Goal: Information Seeking & Learning: Check status

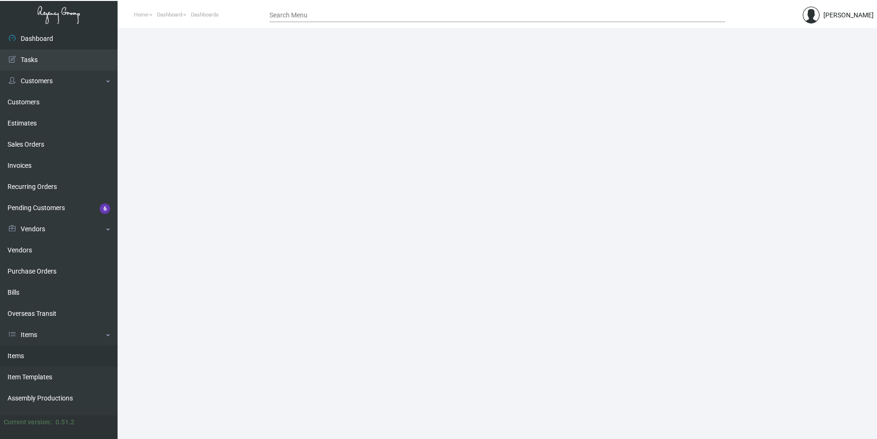
click at [51, 348] on link "Items" at bounding box center [59, 356] width 118 height 21
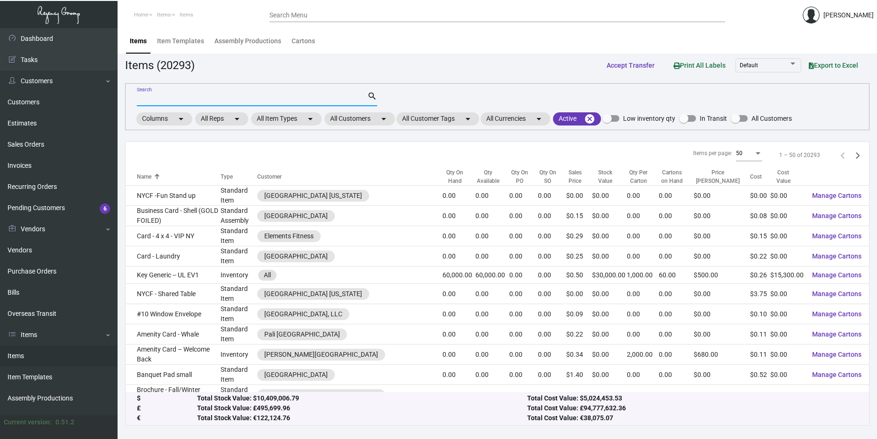
click at [163, 101] on input "Search" at bounding box center [252, 99] width 230 height 8
click at [395, 125] on div "All Customers arrow_drop_down" at bounding box center [360, 118] width 71 height 13
click at [376, 120] on mat-chip "All Customers arrow_drop_down" at bounding box center [360, 118] width 71 height 13
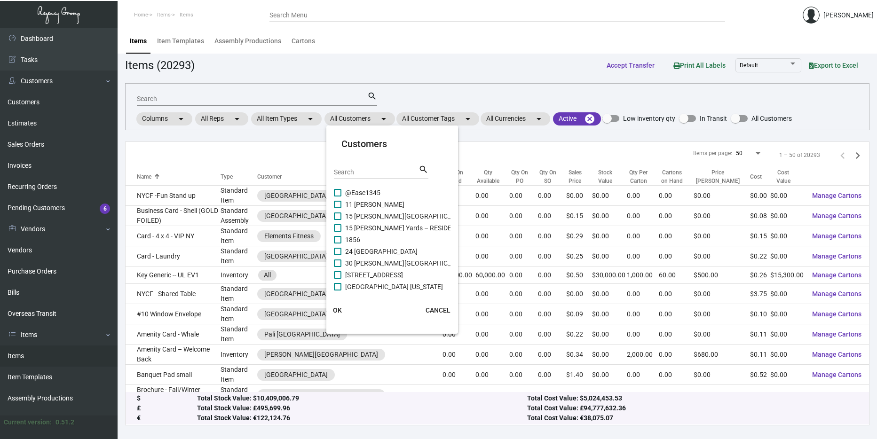
click at [379, 166] on div "Search" at bounding box center [376, 172] width 85 height 15
click at [377, 170] on input "Search" at bounding box center [376, 173] width 85 height 8
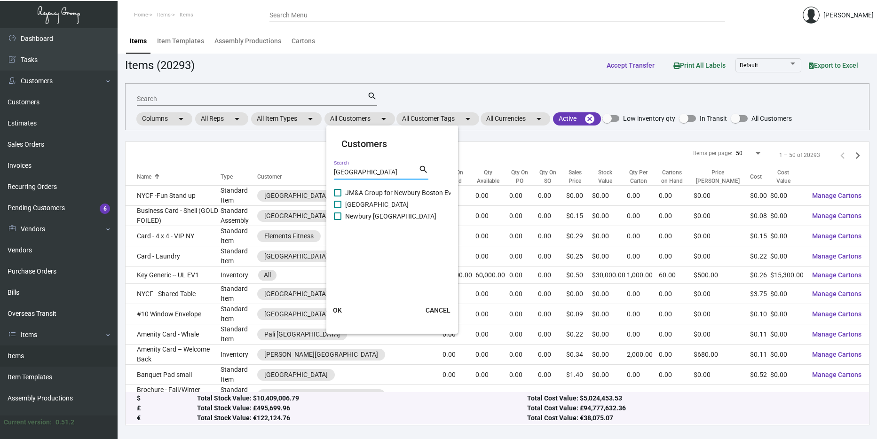
type input "[GEOGRAPHIC_DATA]"
click at [377, 216] on span "Newbury [GEOGRAPHIC_DATA]" at bounding box center [390, 216] width 91 height 11
click at [338, 220] on input "Newbury [GEOGRAPHIC_DATA]" at bounding box center [337, 220] width 0 height 0
checkbox input "true"
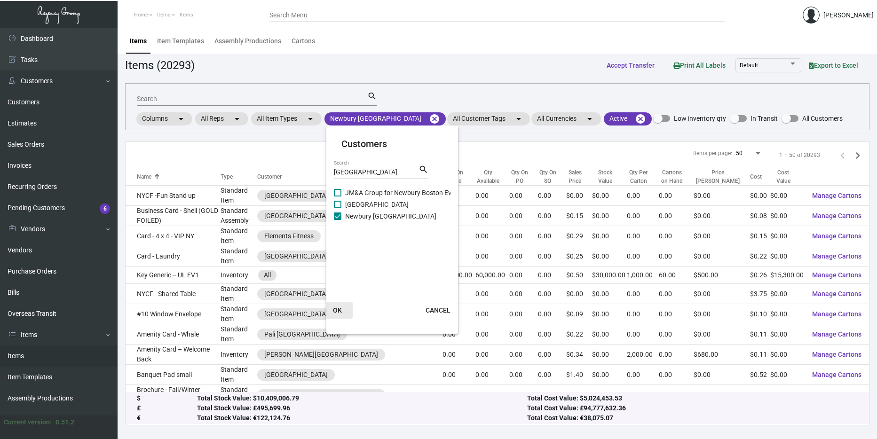
click at [339, 302] on button "OK" at bounding box center [338, 310] width 30 height 17
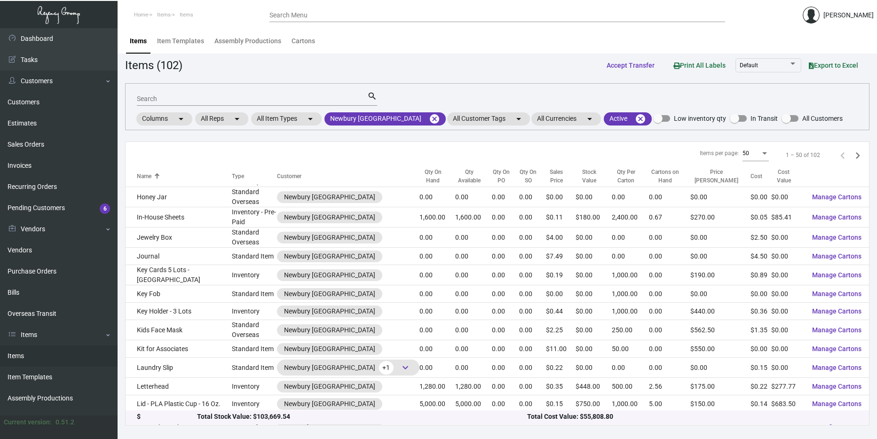
scroll to position [610, 0]
click at [218, 97] on input "Search" at bounding box center [252, 99] width 230 height 8
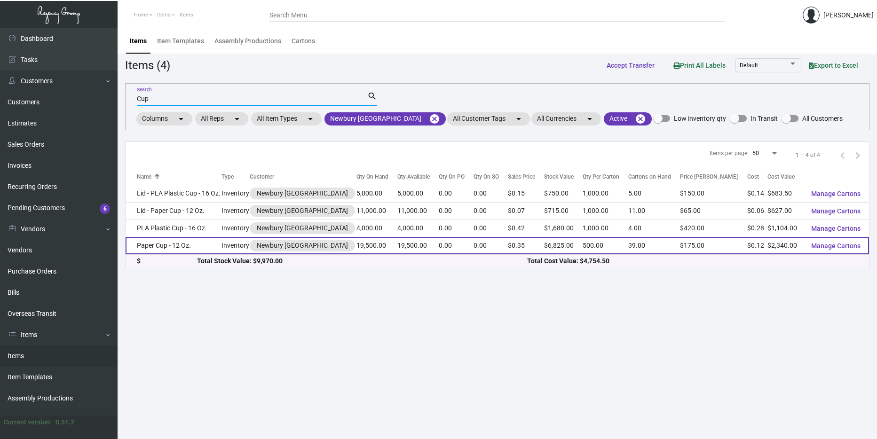
type input "Cup"
click at [201, 249] on td "Paper Cup - 12 Oz." at bounding box center [174, 245] width 96 height 17
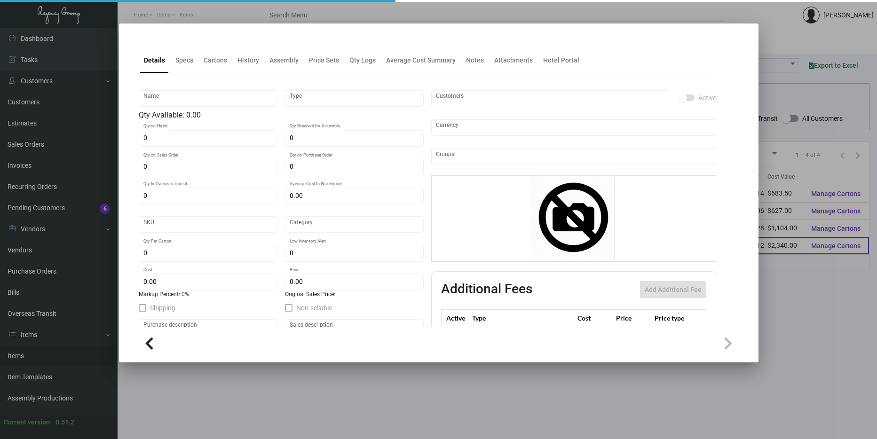
type input "Paper Cup - 12 Oz."
type input "Inventory"
type input "19,500"
type input "$ 0.2176"
type input "Standard"
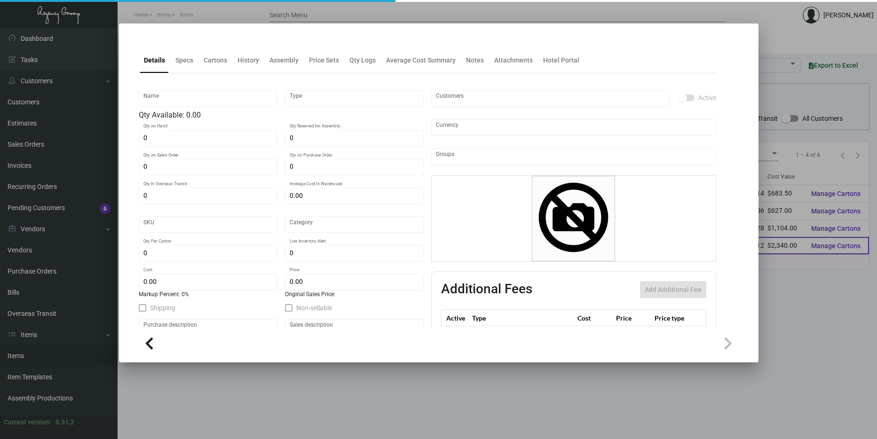
type input "500"
type input "$ 0.12"
type input "$ 0.35"
checkbox input "true"
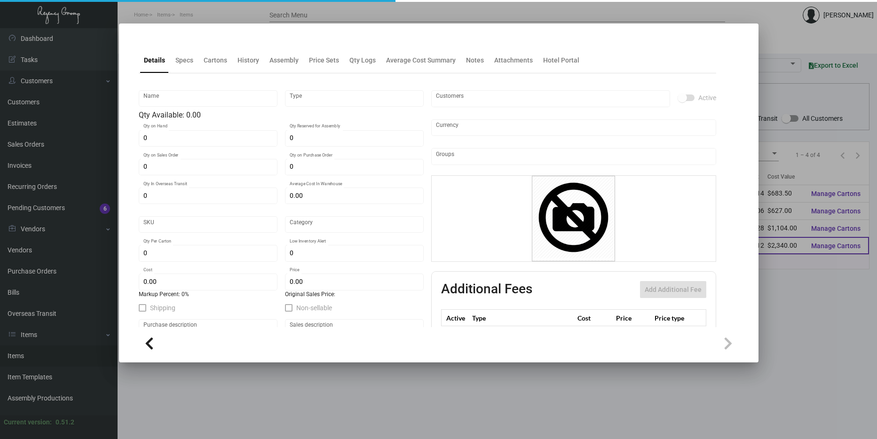
type input "United States Dollar $"
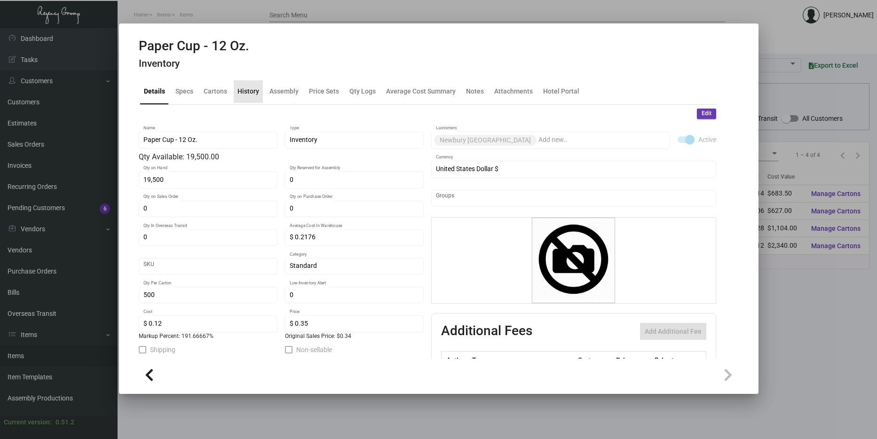
click at [255, 90] on div "History" at bounding box center [248, 92] width 22 height 10
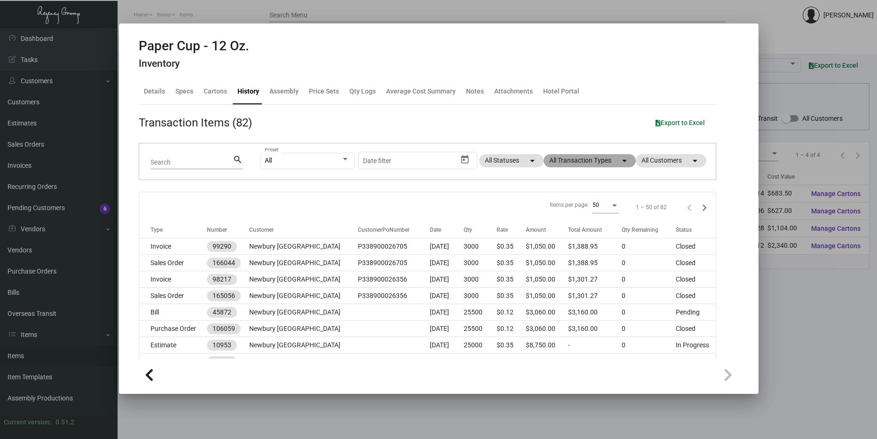
click at [599, 159] on mat-chip "All Transaction Types arrow_drop_down" at bounding box center [590, 160] width 92 height 13
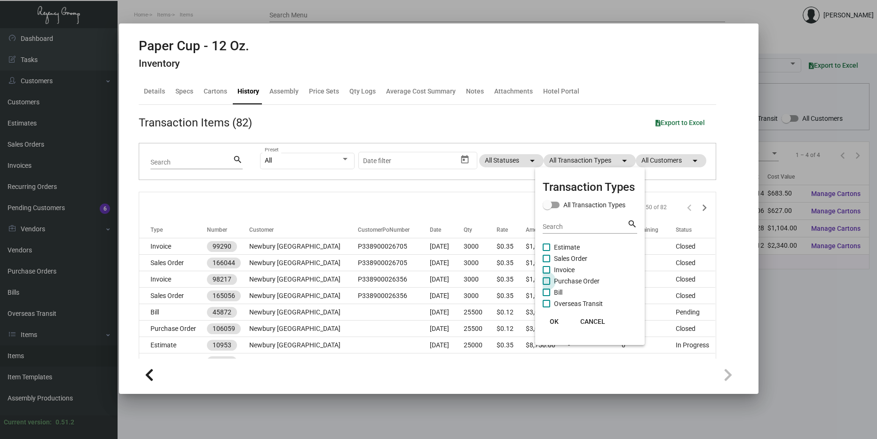
click at [549, 281] on span at bounding box center [547, 281] width 8 height 8
click at [546, 285] on input "Purchase Order" at bounding box center [546, 285] width 0 height 0
checkbox input "true"
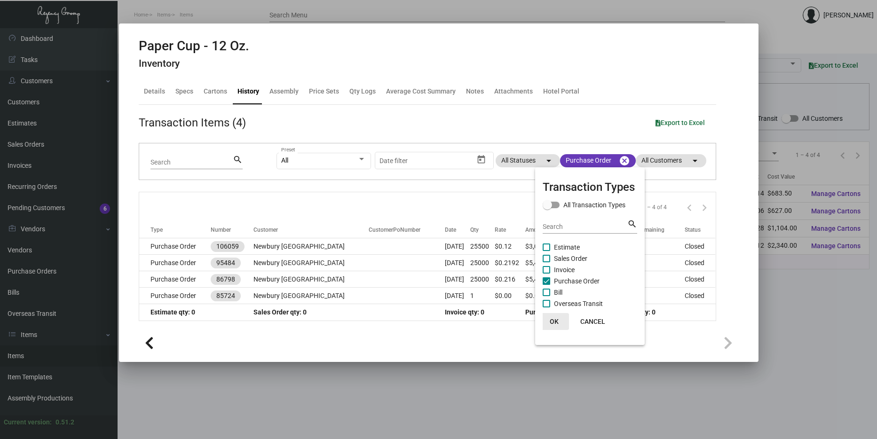
click at [556, 325] on span "OK" at bounding box center [554, 322] width 9 height 8
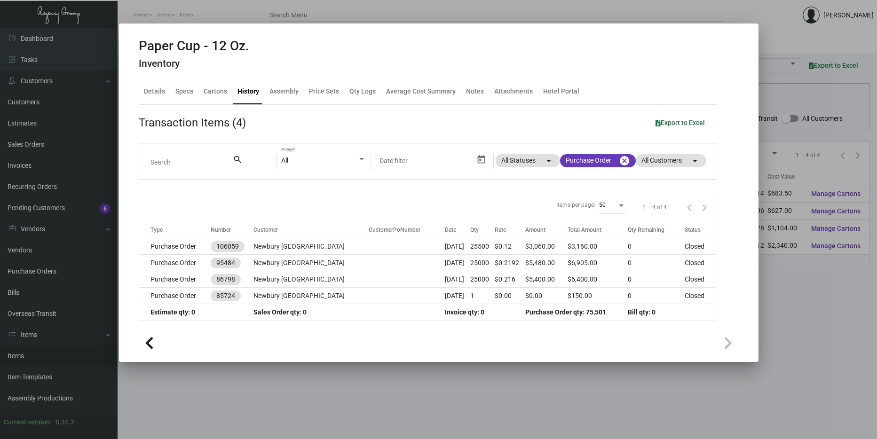
click at [556, 319] on td "Purchase Order qty: 75,501" at bounding box center [576, 312] width 102 height 16
click at [557, 310] on span "Purchase Order qty: 75,501" at bounding box center [565, 313] width 81 height 8
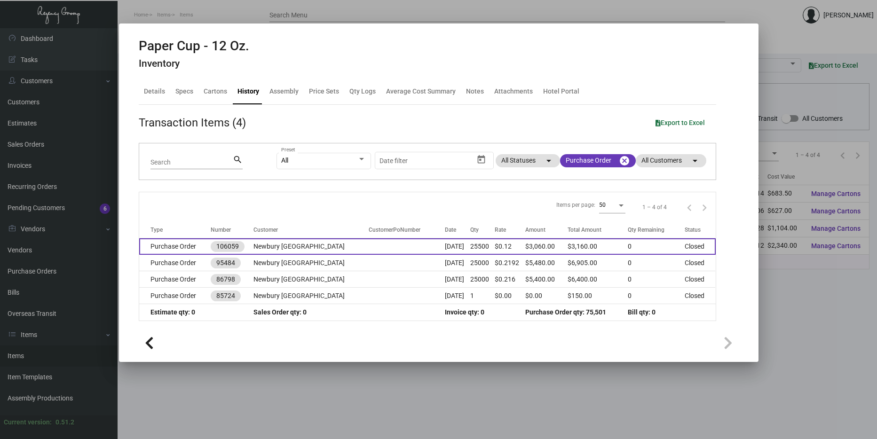
click at [369, 243] on td at bounding box center [407, 246] width 76 height 16
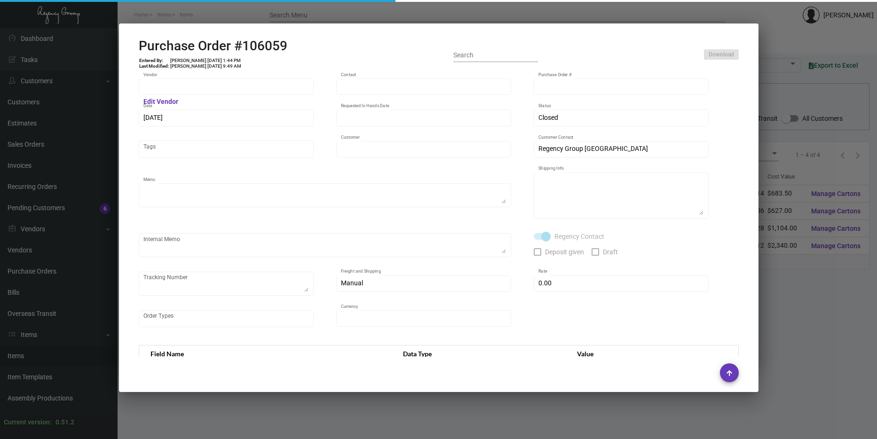
type input "Unicup International Inc."
type input "[PERSON_NAME]"
type input "106059"
type input "[DATE]"
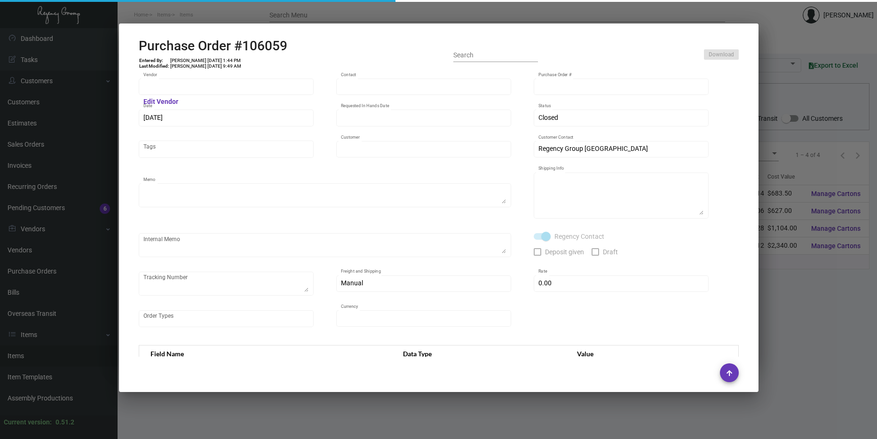
type input "Newbury [GEOGRAPHIC_DATA]"
type textarea "COATED Cup."
type textarea "Regency Group NJ - [PERSON_NAME] [STREET_ADDRESS]"
checkbox input "true"
type input "$ 0.00"
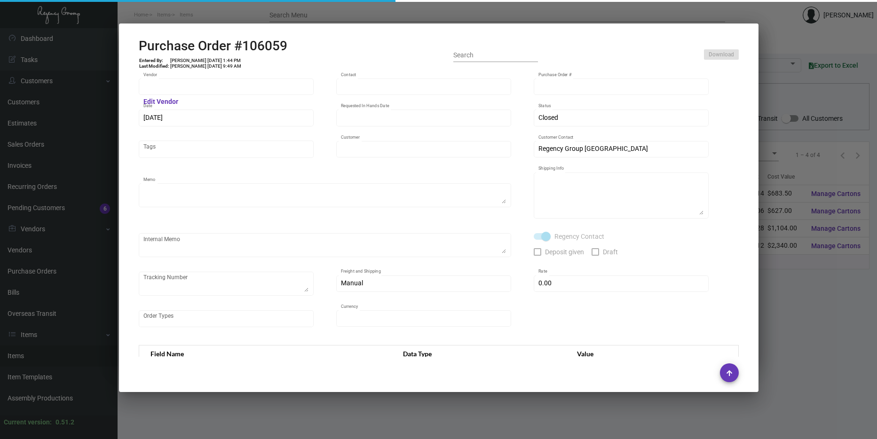
type input "United States Dollar $"
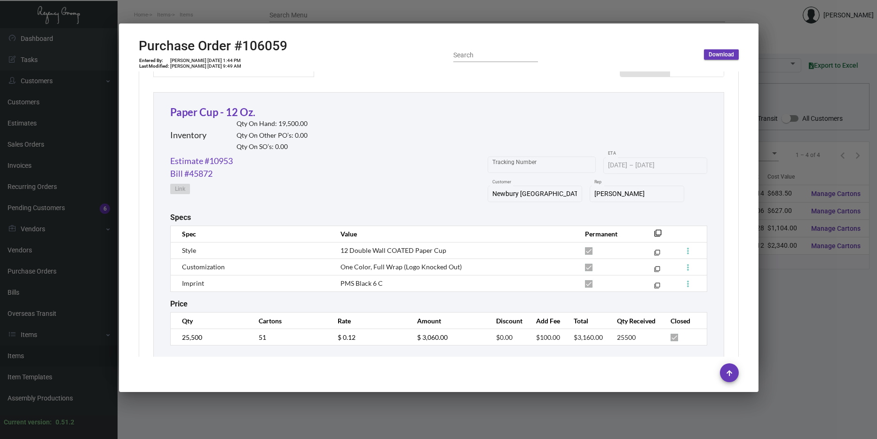
scroll to position [440, 0]
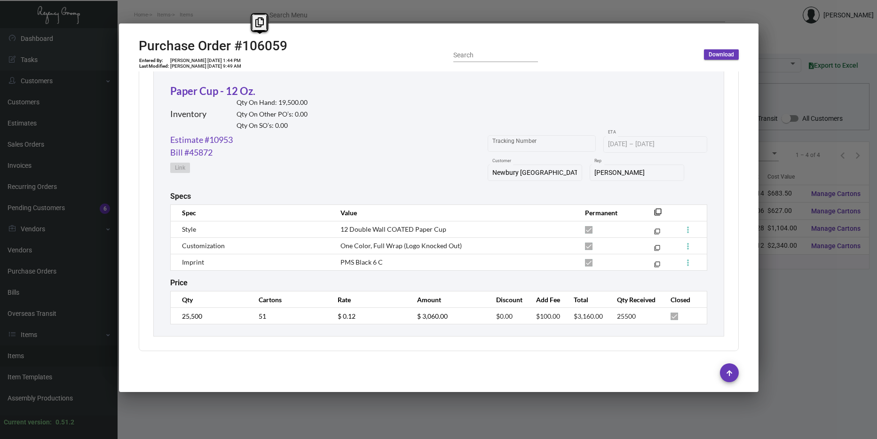
drag, startPoint x: 305, startPoint y: 50, endPoint x: 237, endPoint y: 47, distance: 68.7
click at [237, 47] on div "Purchase Order #106059 Entered By: [PERSON_NAME] [DATE] 1:44 PM Last Modified: …" at bounding box center [439, 54] width 600 height 33
copy h2 "#106059"
click at [179, 319] on td "25,500" at bounding box center [209, 316] width 79 height 16
click at [216, 333] on div "Paper Cup - 12 Oz. Inventory Qty On Hand: 19,500.00 Qty On Other PO’s: 0.00 Qty…" at bounding box center [438, 204] width 571 height 266
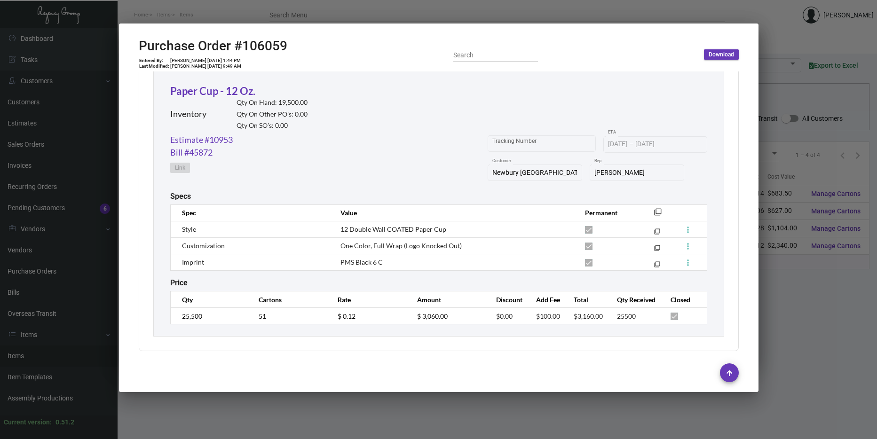
click at [366, 296] on table "Qty Cartons Rate Amount Discount Add Fee Total Qty Received Closed 25,500 51 $ …" at bounding box center [438, 307] width 537 height 33
click at [326, 325] on div "Paper Cup - 12 Oz. Inventory Qty On Hand: 19,500.00 Qty On Other PO’s: 0.00 Qty…" at bounding box center [438, 204] width 571 height 266
click at [208, 140] on link "Estimate #10953" at bounding box center [201, 140] width 63 height 13
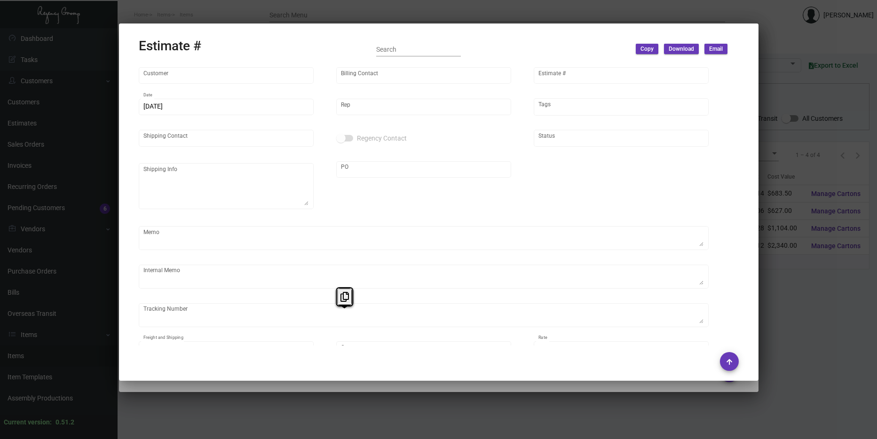
type input "Newbury [GEOGRAPHIC_DATA]"
type input "Accounting Team"
type input "10953"
type input "[DATE]"
type input "[PERSON_NAME]"
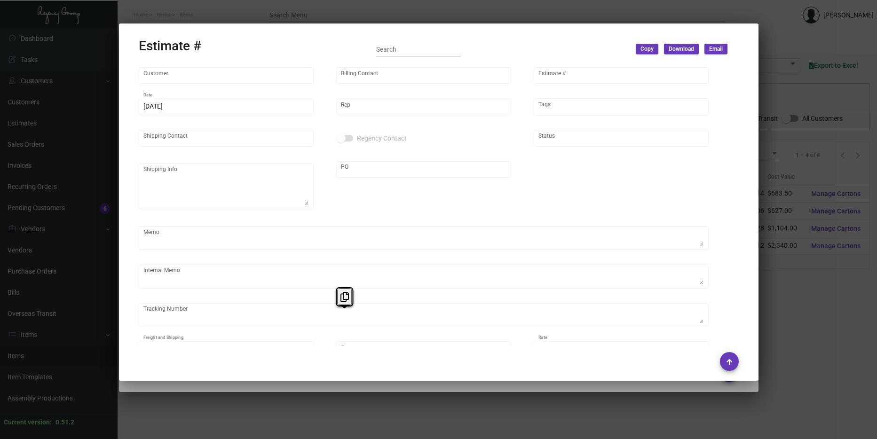
type input "[PERSON_NAME]"
type input "United States Dollar $"
type input "$ 0.00"
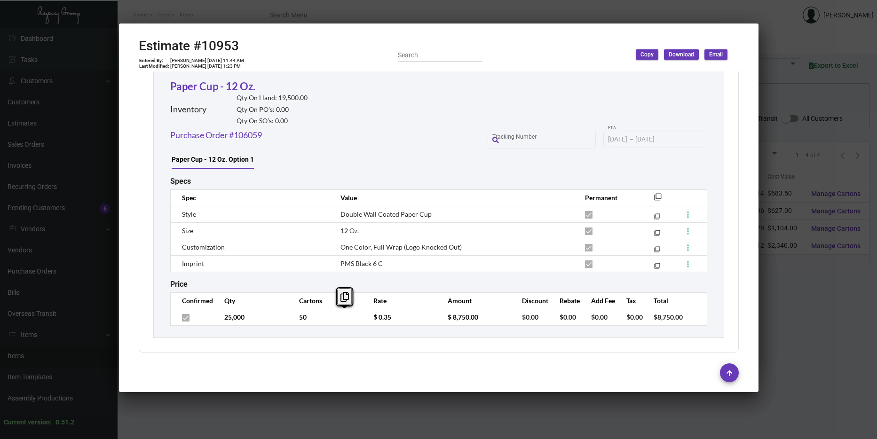
scroll to position [522, 0]
click at [364, 317] on td "$ 0.35" at bounding box center [401, 316] width 74 height 16
drag, startPoint x: 779, startPoint y: 103, endPoint x: 761, endPoint y: 107, distance: 18.5
click at [779, 103] on div at bounding box center [438, 219] width 877 height 439
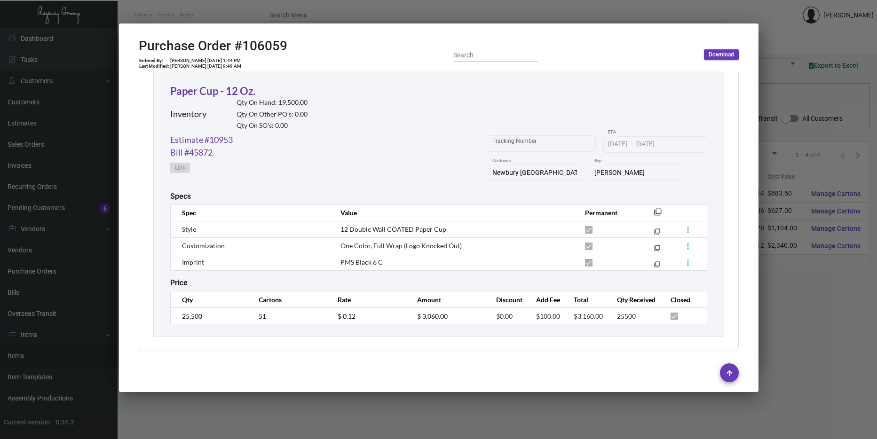
click at [792, 129] on div at bounding box center [438, 219] width 877 height 439
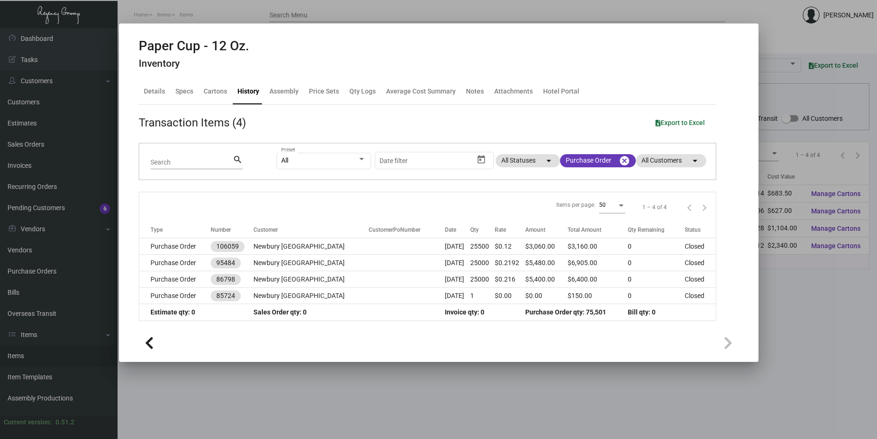
click at [850, 199] on div at bounding box center [438, 219] width 877 height 439
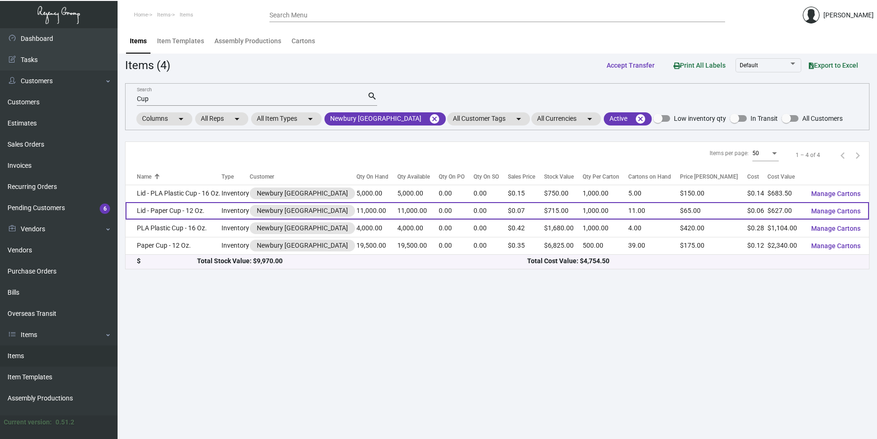
click at [205, 211] on td "Lid - Paper Cup - 12 Oz." at bounding box center [174, 210] width 96 height 17
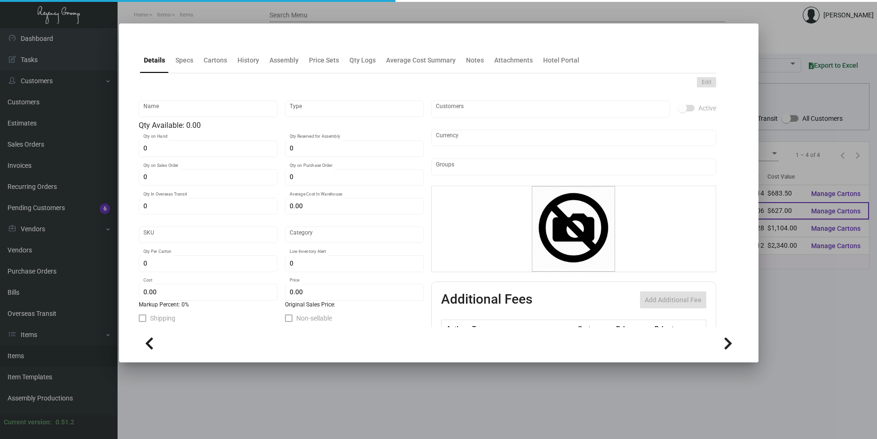
type input "Lid - Paper Cup - 12 Oz."
type input "Inventory"
type input "11,000"
type input "$ 0.2176"
type input "Standard"
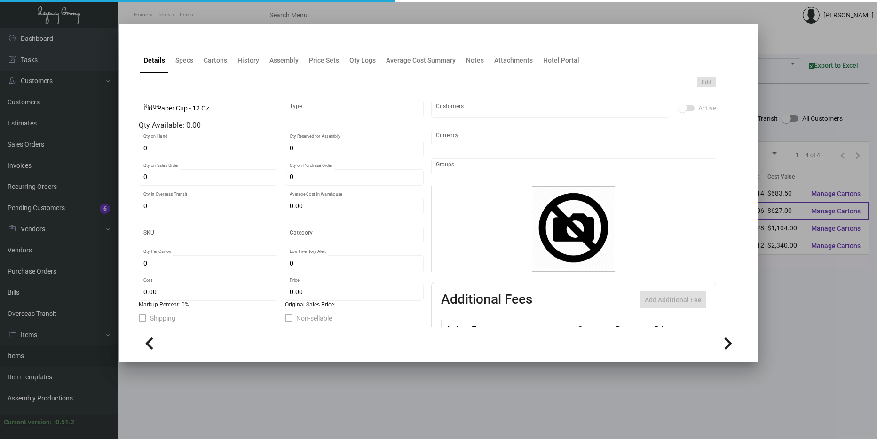
type input "1,000"
type input "$ 0.057"
type input "$ 0.065"
checkbox input "true"
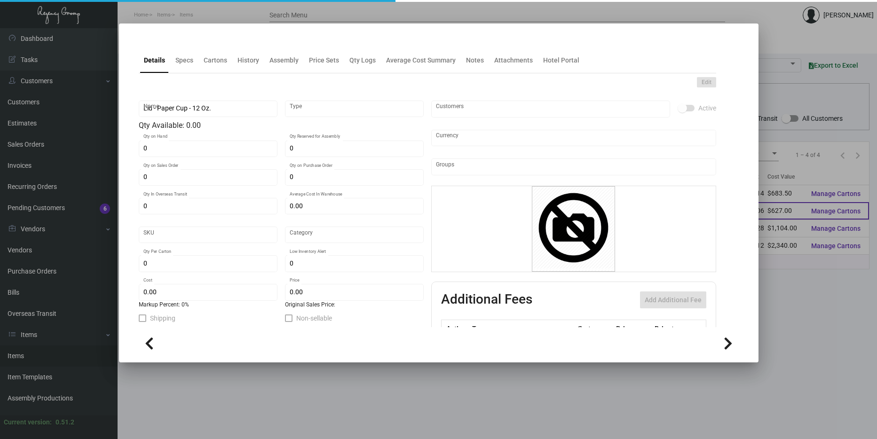
type input "United States Dollar $"
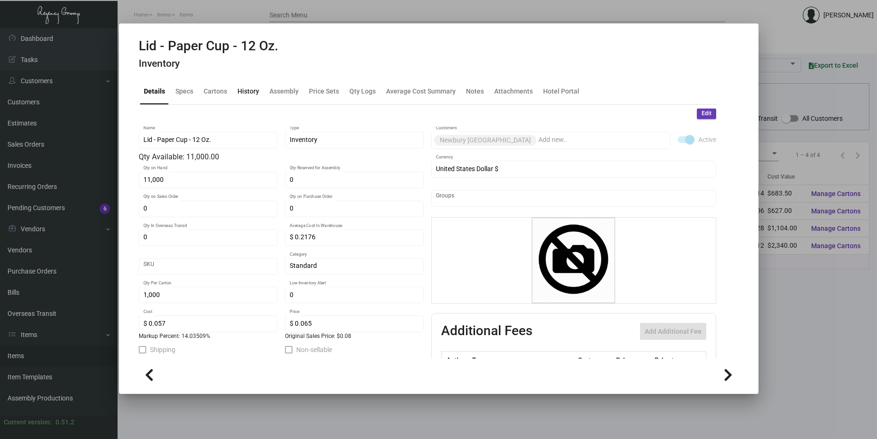
click at [251, 94] on div "History" at bounding box center [248, 92] width 22 height 10
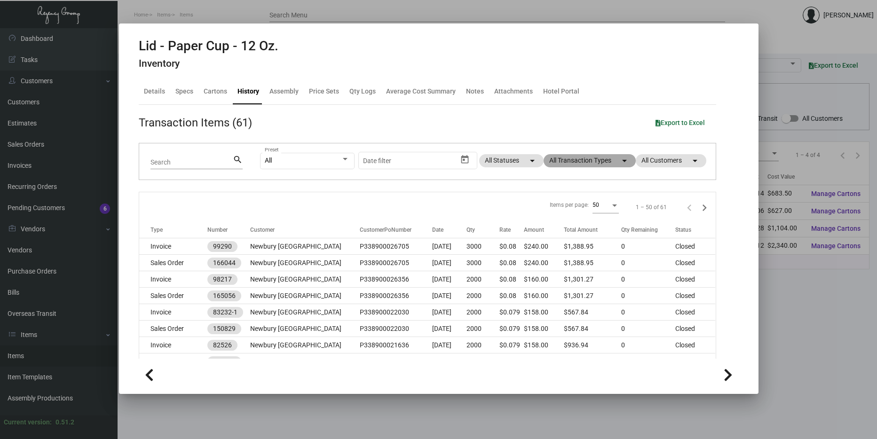
click at [598, 161] on mat-chip "All Transaction Types arrow_drop_down" at bounding box center [590, 160] width 92 height 13
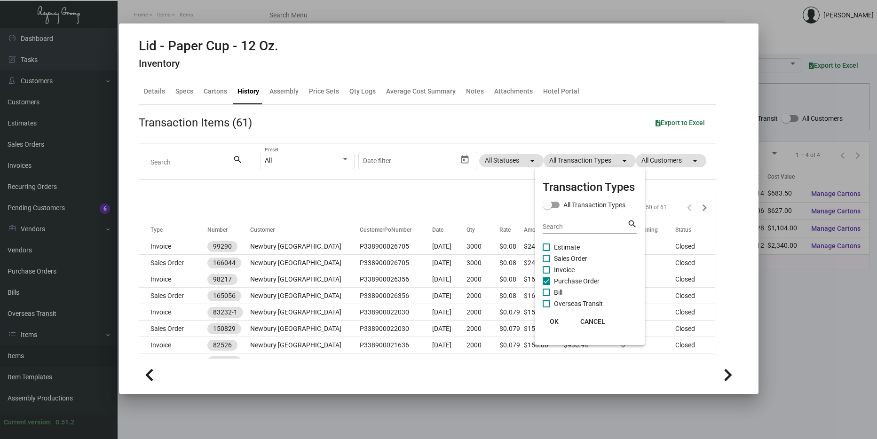
click at [550, 281] on span at bounding box center [547, 281] width 8 height 8
click at [546, 285] on input "Purchase Order" at bounding box center [546, 285] width 0 height 0
click at [550, 281] on span at bounding box center [547, 281] width 8 height 8
click at [546, 285] on input "Purchase Order" at bounding box center [546, 285] width 0 height 0
checkbox input "true"
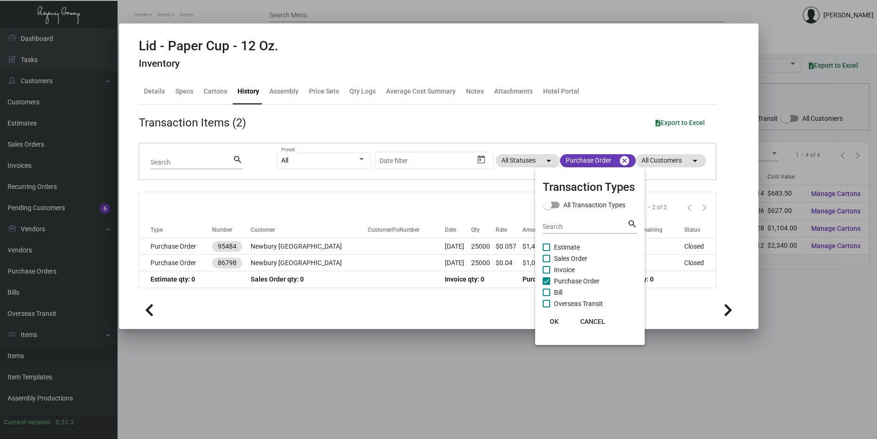
click at [554, 325] on span "OK" at bounding box center [554, 322] width 9 height 8
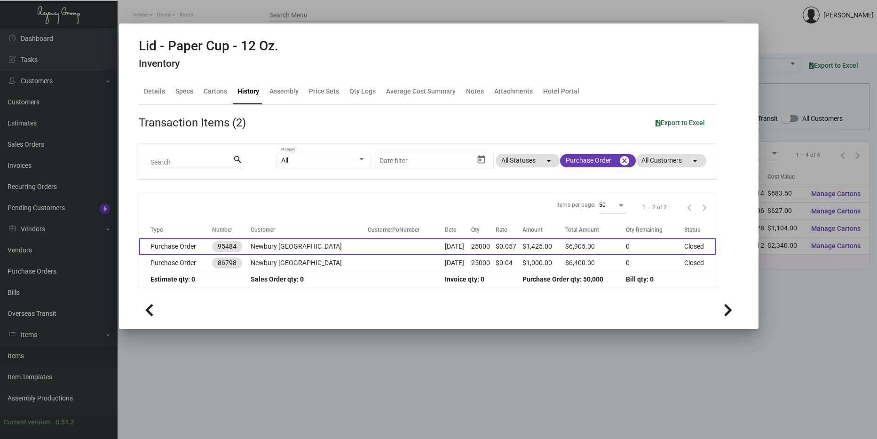
click at [309, 250] on td "Newbury [GEOGRAPHIC_DATA]" at bounding box center [309, 246] width 117 height 16
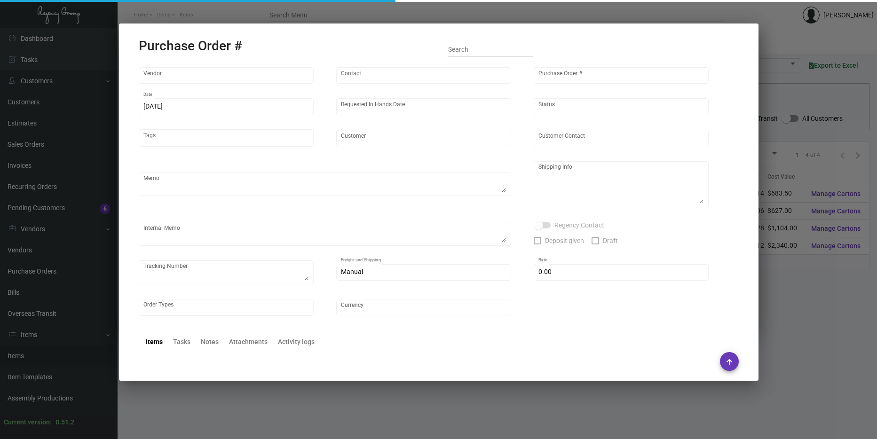
type input "Radix Branding Solutions"
type input "Order Entry"
type input "95484"
type input "[DATE]"
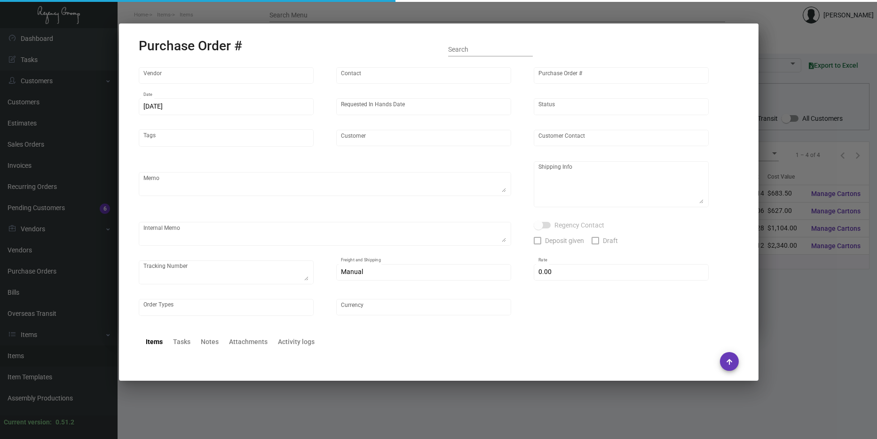
type input "Newbury [GEOGRAPHIC_DATA]"
type textarea "Please confirm freight costs before shipping."
type textarea "[PERSON_NAME] Regency Group NJ [STREET_ADDRESS]"
type textarea "1/12 3 PALLETS, FF/ABF, 089974302, $745.00"
checkbox input "true"
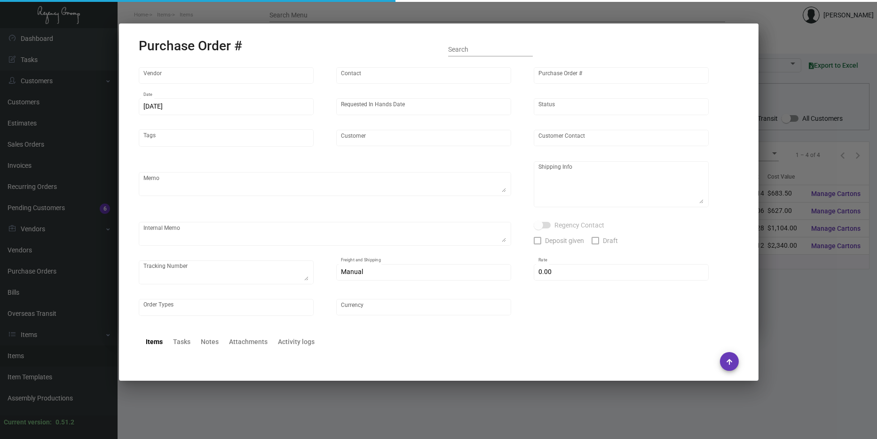
type input "$ 0.00"
type input "United States Dollar $"
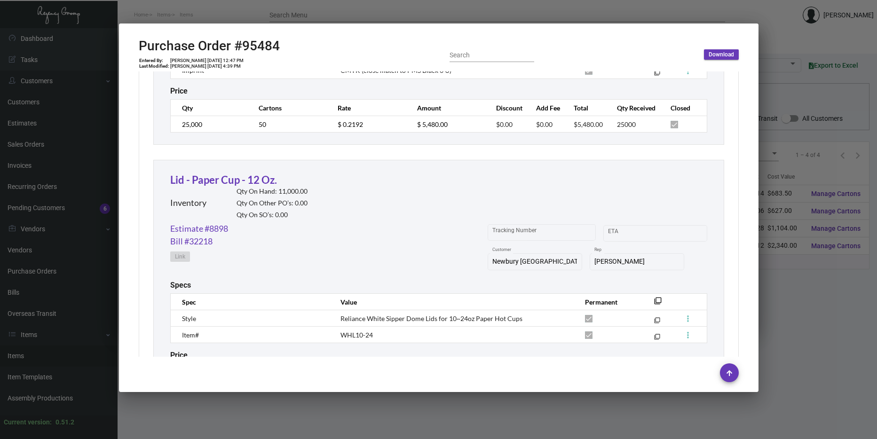
scroll to position [738, 0]
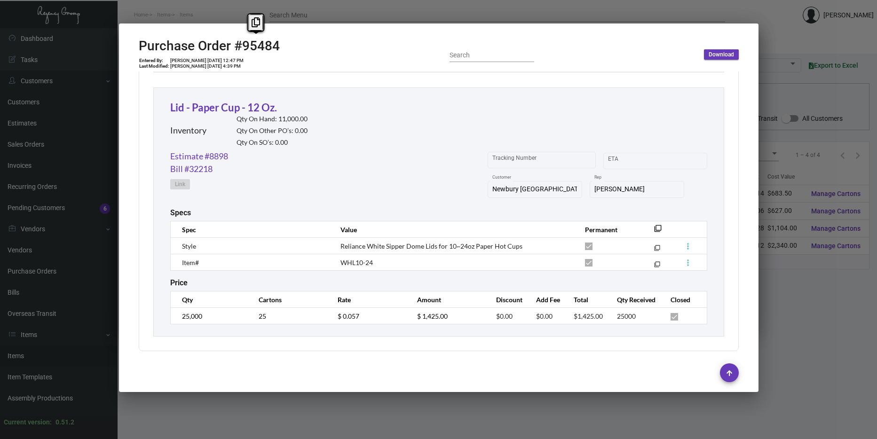
drag, startPoint x: 297, startPoint y: 47, endPoint x: 236, endPoint y: 49, distance: 61.2
click at [236, 49] on div "Purchase Order #95484 Entered By: [PERSON_NAME] [DATE] 12:47 PM Last Modified: …" at bounding box center [439, 54] width 600 height 33
click at [232, 50] on h2 "Purchase Order #95484" at bounding box center [209, 46] width 141 height 16
drag, startPoint x: 285, startPoint y: 43, endPoint x: 235, endPoint y: 47, distance: 50.0
click at [235, 47] on div "Purchase Order #95484 Entered By: [PERSON_NAME] [DATE] 12:47 PM Last Modified: …" at bounding box center [439, 54] width 600 height 33
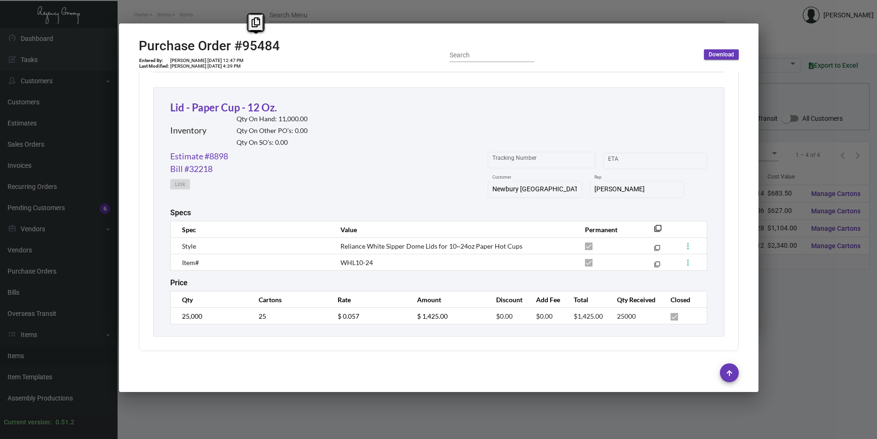
copy h2 "#95484"
click at [213, 153] on link "Estimate #8898" at bounding box center [199, 156] width 58 height 13
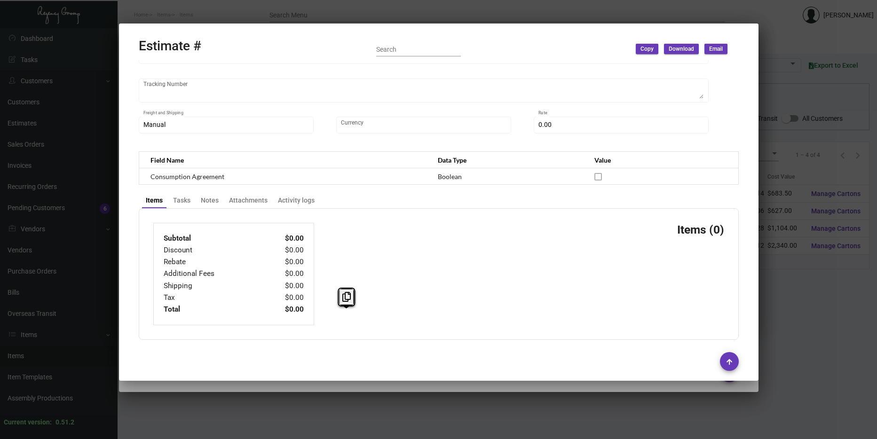
type input "Newbury [GEOGRAPHIC_DATA]"
type input "Accounting Team"
type input "8898"
type input "[DATE]"
type input "[PERSON_NAME]"
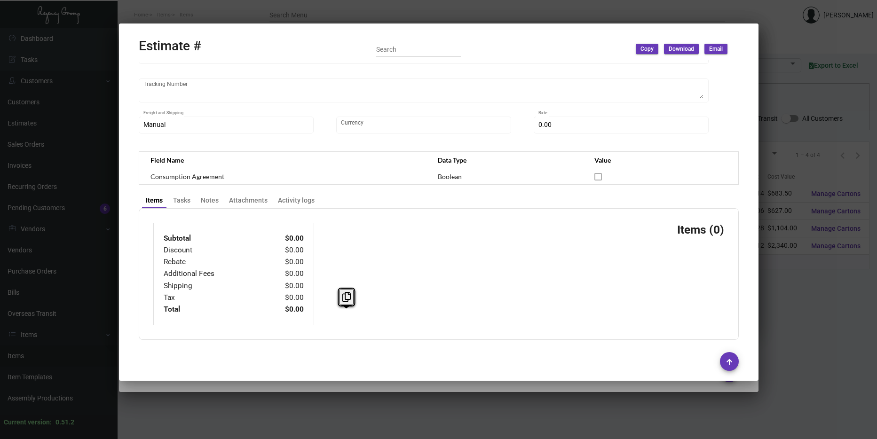
type input "[PERSON_NAME]"
type input "United States Dollar $"
type input "$ 0.00"
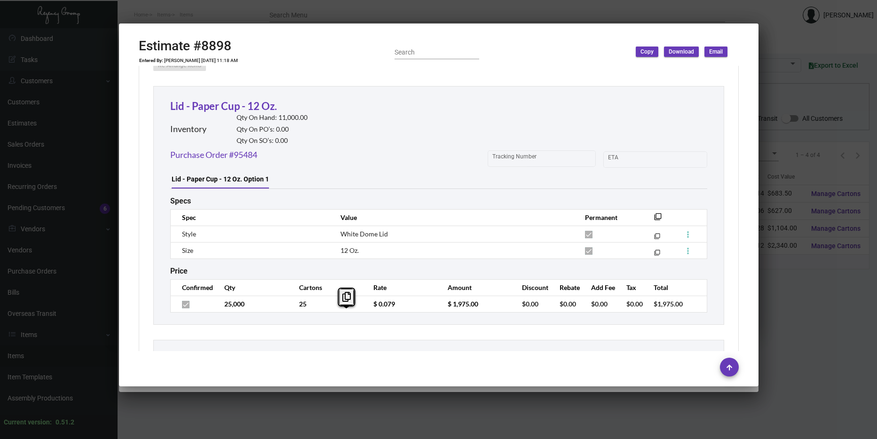
scroll to position [513, 0]
click at [365, 305] on td "$ 0.079" at bounding box center [401, 304] width 74 height 16
